Goal: Check status: Check status

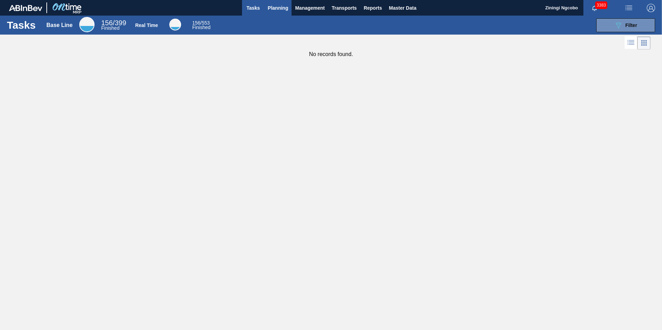
click at [277, 12] on span "Planning" at bounding box center [278, 8] width 20 height 8
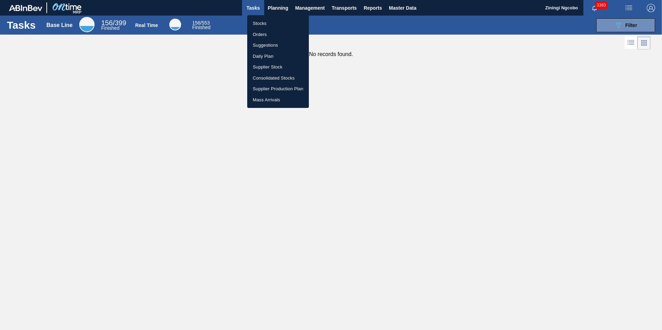
click at [268, 33] on li "Orders" at bounding box center [278, 34] width 62 height 11
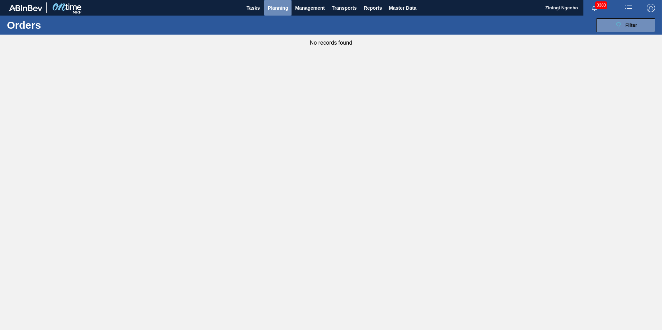
click at [271, 7] on span "Planning" at bounding box center [278, 8] width 20 height 8
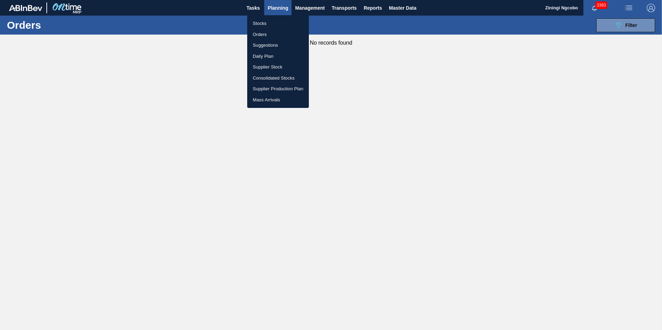
click at [272, 23] on li "Stocks" at bounding box center [278, 23] width 62 height 11
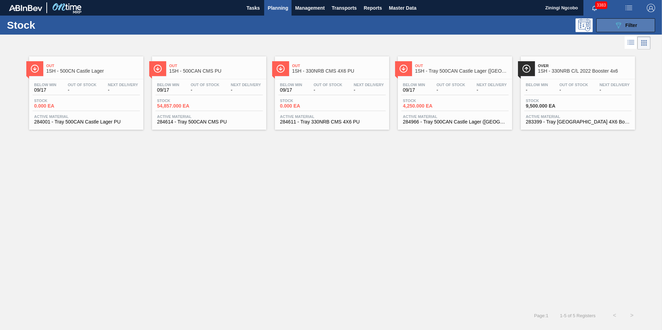
click at [638, 23] on button "089F7B8B-B2A5-4AFE-B5C0-19BA573D28AC Filter" at bounding box center [625, 25] width 59 height 14
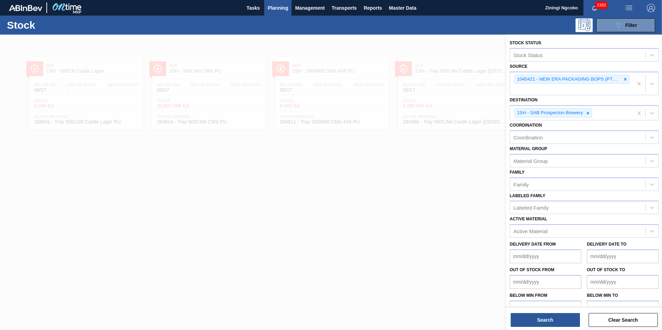
click at [303, 191] on div at bounding box center [331, 200] width 662 height 330
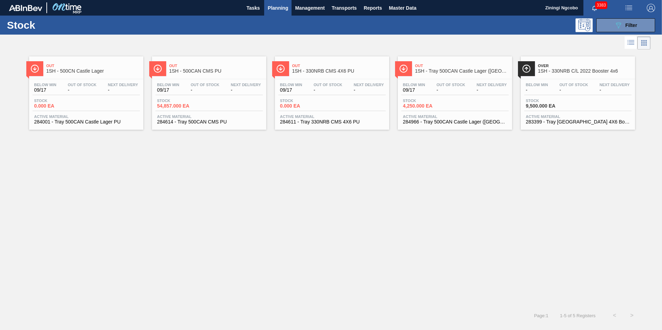
click at [459, 68] on div "Out 1SH - Tray 500CAN Castle Lager ([GEOGRAPHIC_DATA])" at bounding box center [462, 69] width 94 height 16
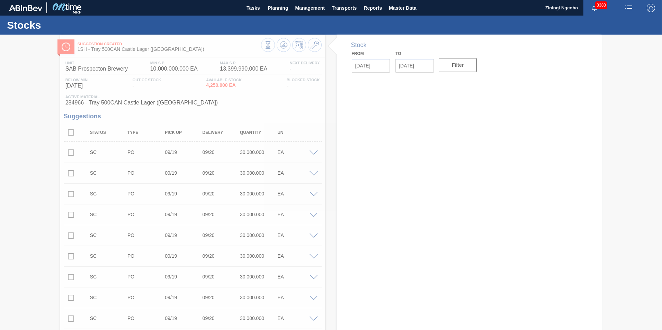
type input "[DATE]"
